Goal: Information Seeking & Learning: Learn about a topic

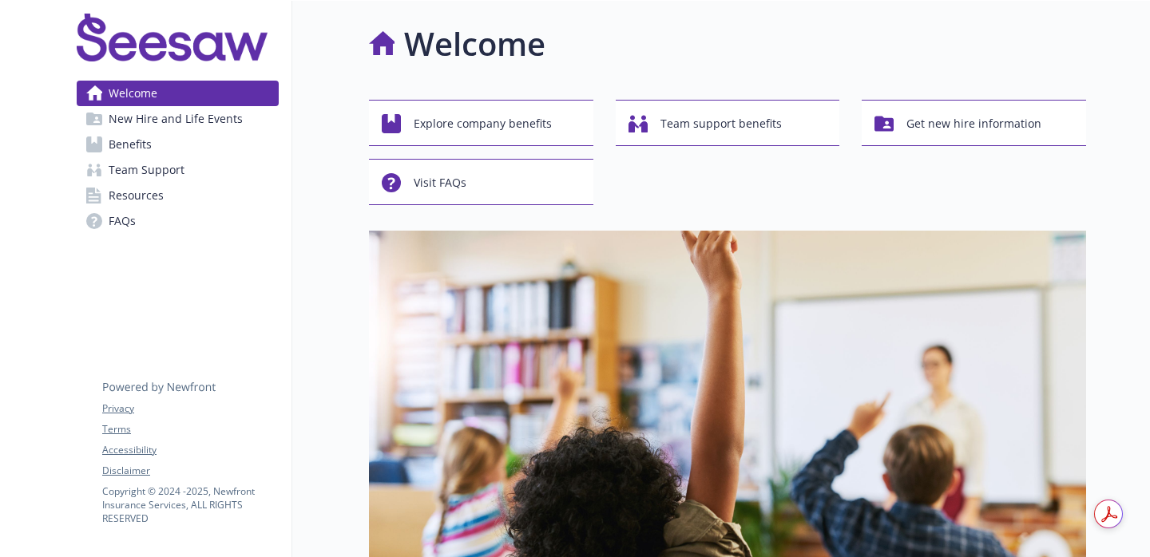
drag, startPoint x: 197, startPoint y: 135, endPoint x: 272, endPoint y: 155, distance: 77.7
click at [197, 135] on link "Benefits" at bounding box center [178, 145] width 202 height 26
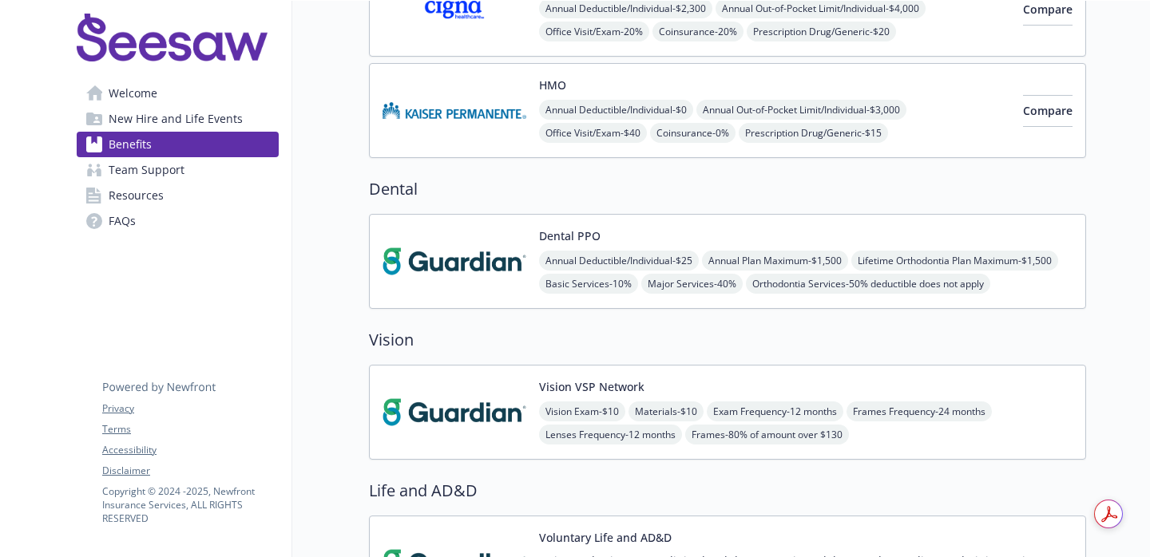
click at [524, 295] on div "Dental PPO Annual Deductible/Individual - $25 Annual Plan Maximum - $1,500 Life…" at bounding box center [727, 261] width 717 height 95
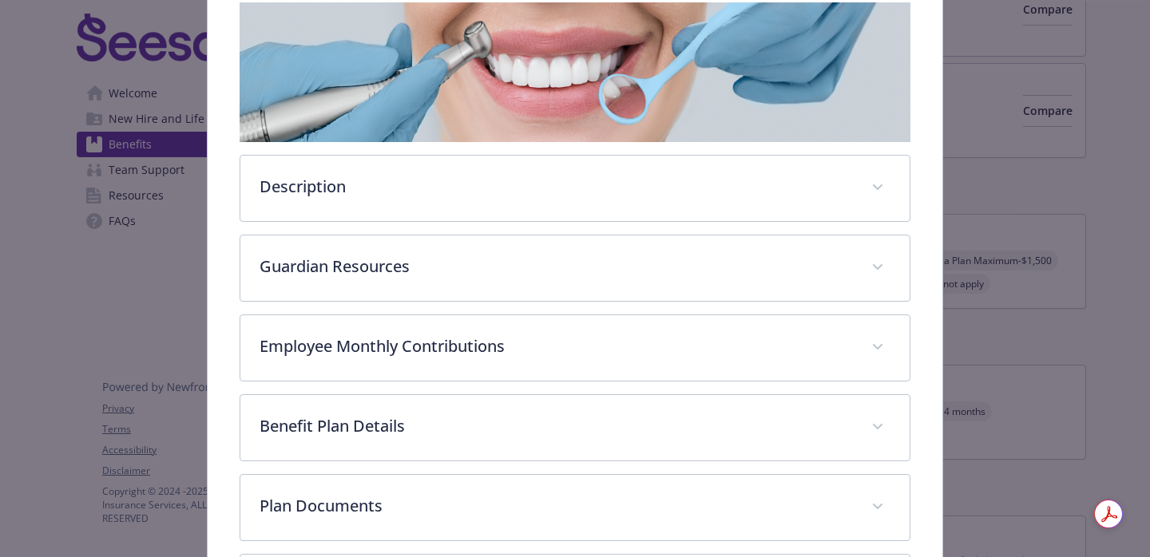
scroll to position [272, 0]
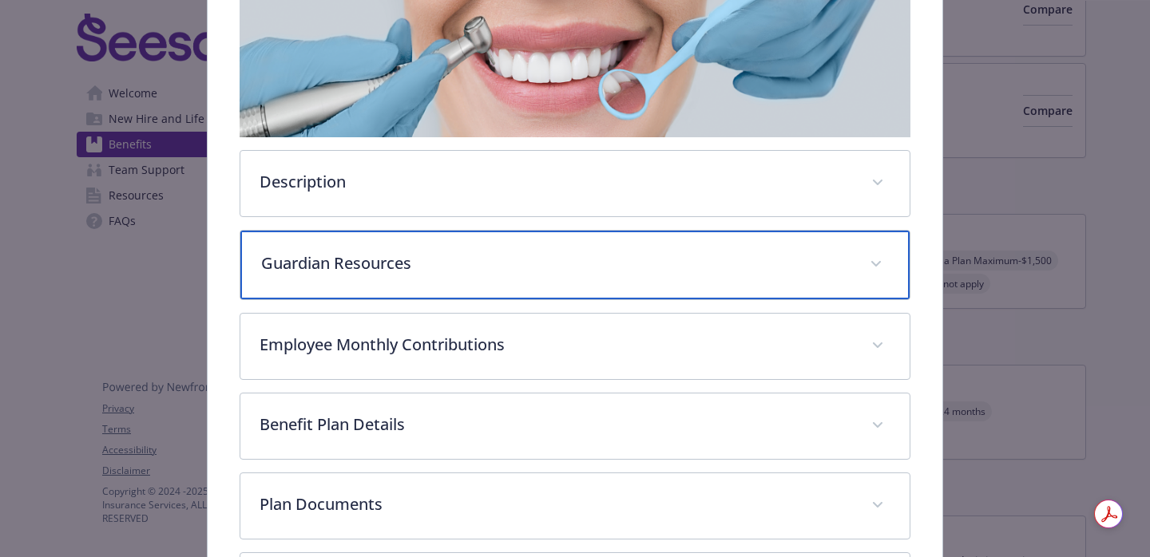
click at [524, 295] on div "Guardian Resources" at bounding box center [574, 265] width 669 height 69
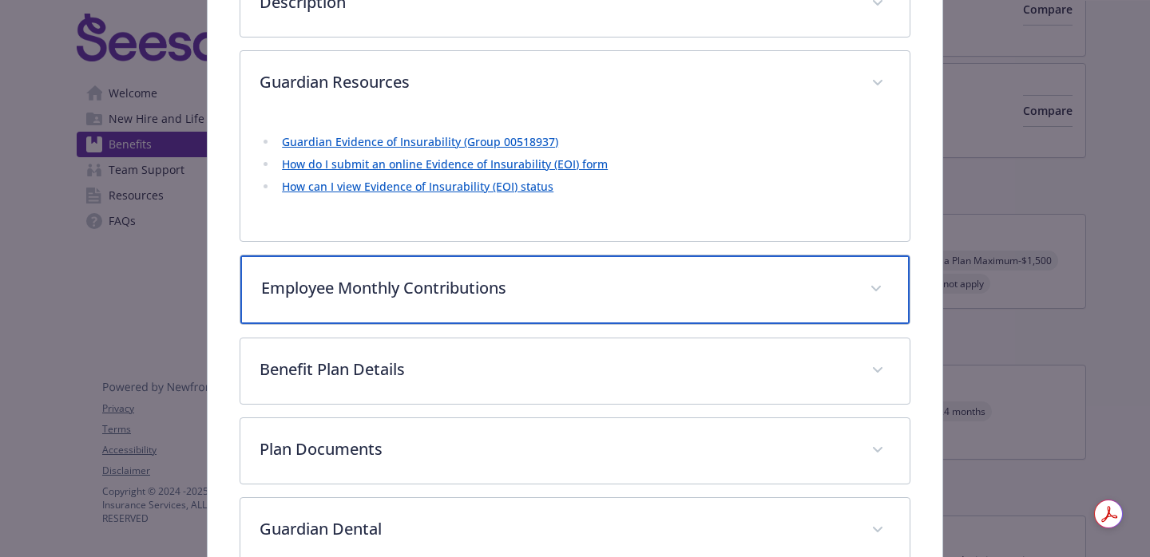
click at [524, 295] on p "Employee Monthly Contributions" at bounding box center [555, 288] width 589 height 24
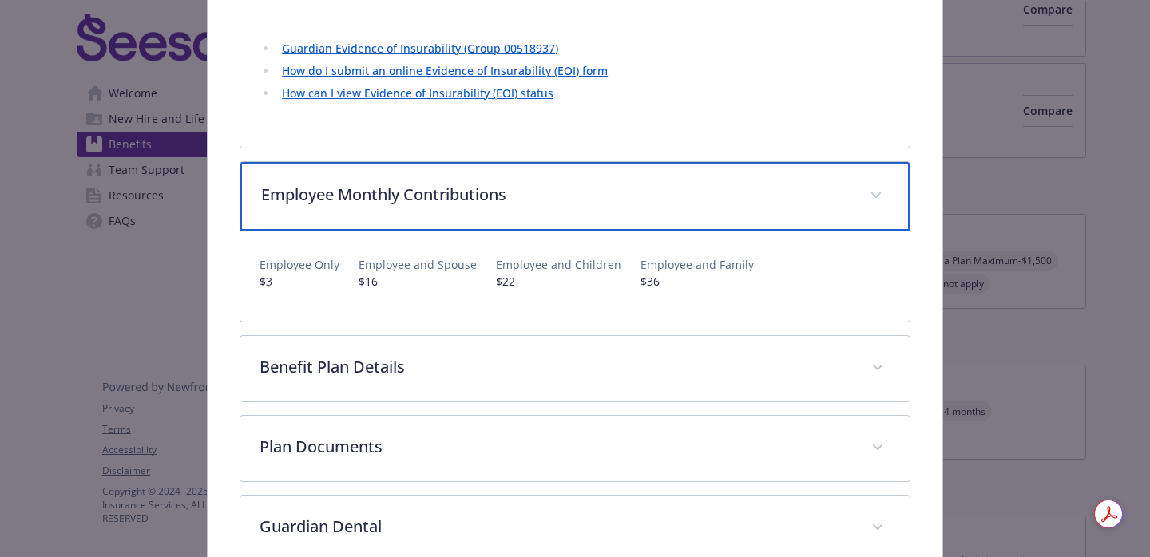
scroll to position [549, 0]
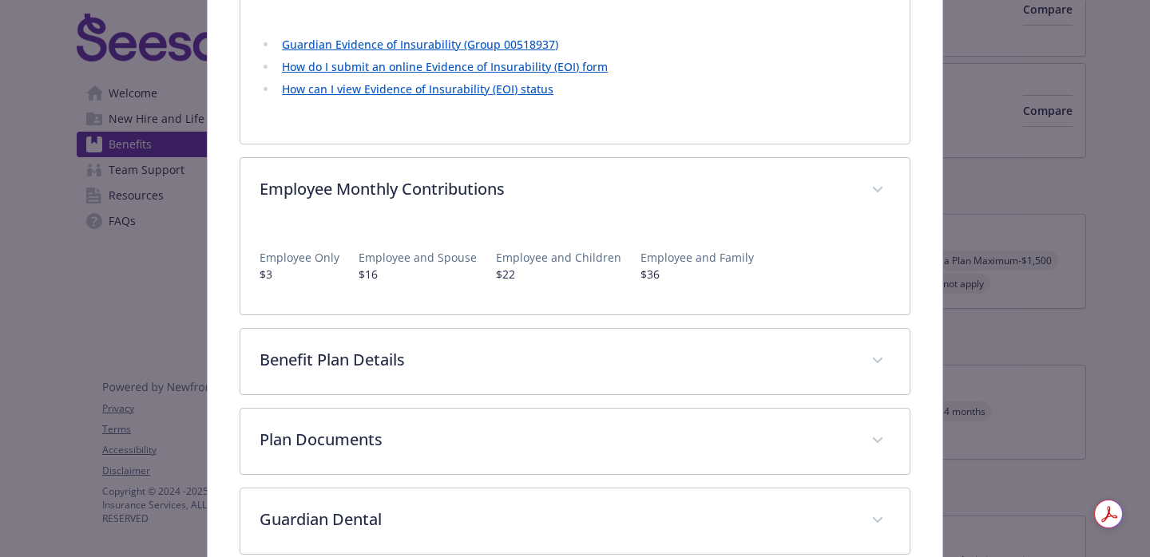
drag, startPoint x: 523, startPoint y: 314, endPoint x: 524, endPoint y: 327, distance: 13.6
click at [523, 318] on div "Description SeeSaw offers a competitive Guardian PPO dental plan to help you ma…" at bounding box center [575, 138] width 671 height 834
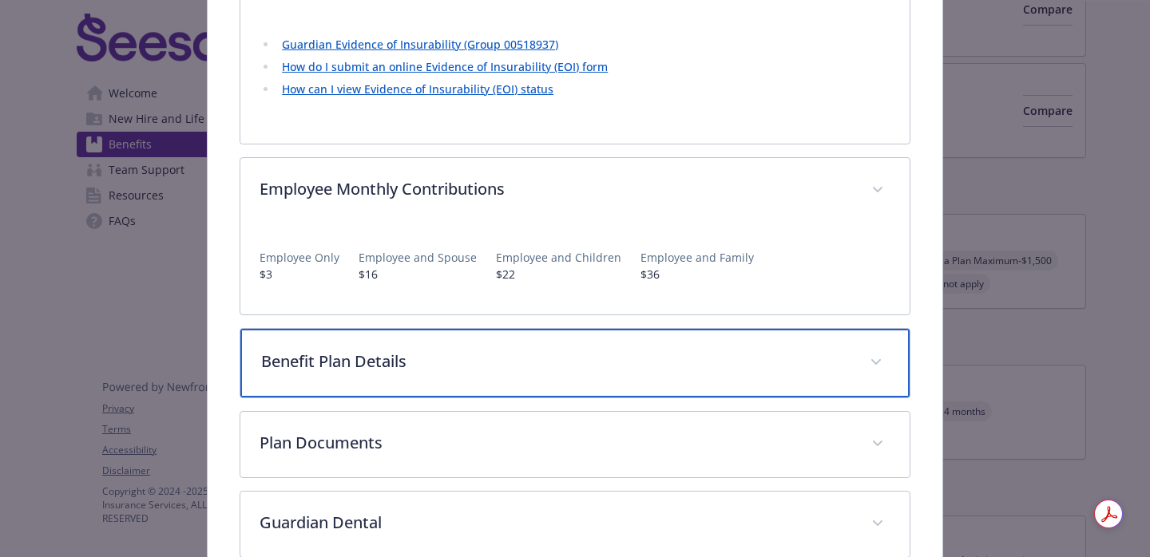
click at [523, 329] on div "Benefit Plan Details" at bounding box center [574, 363] width 669 height 69
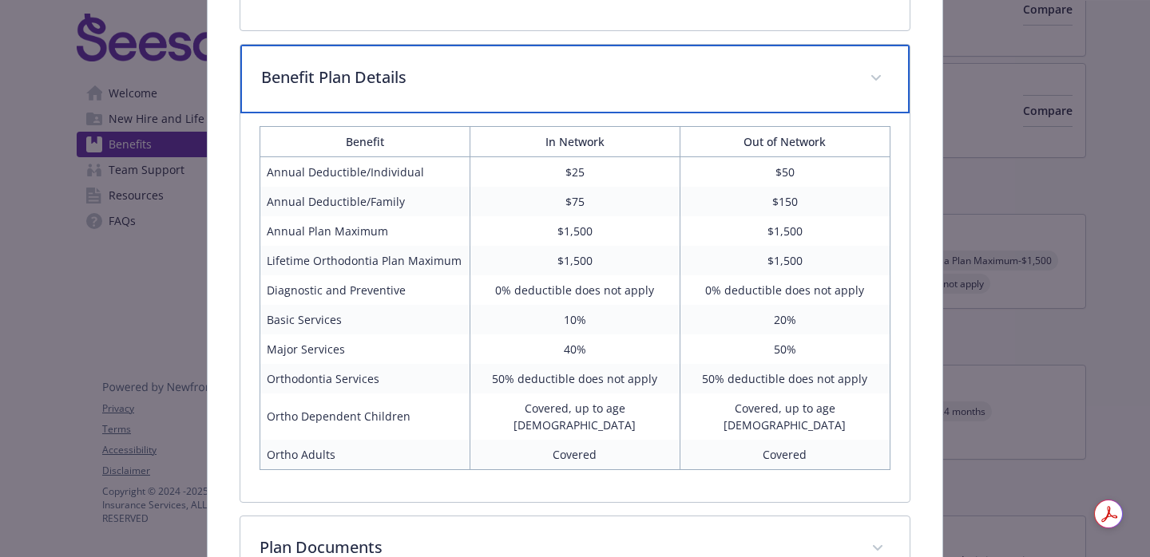
scroll to position [834, 0]
